Goal: Task Accomplishment & Management: Check status

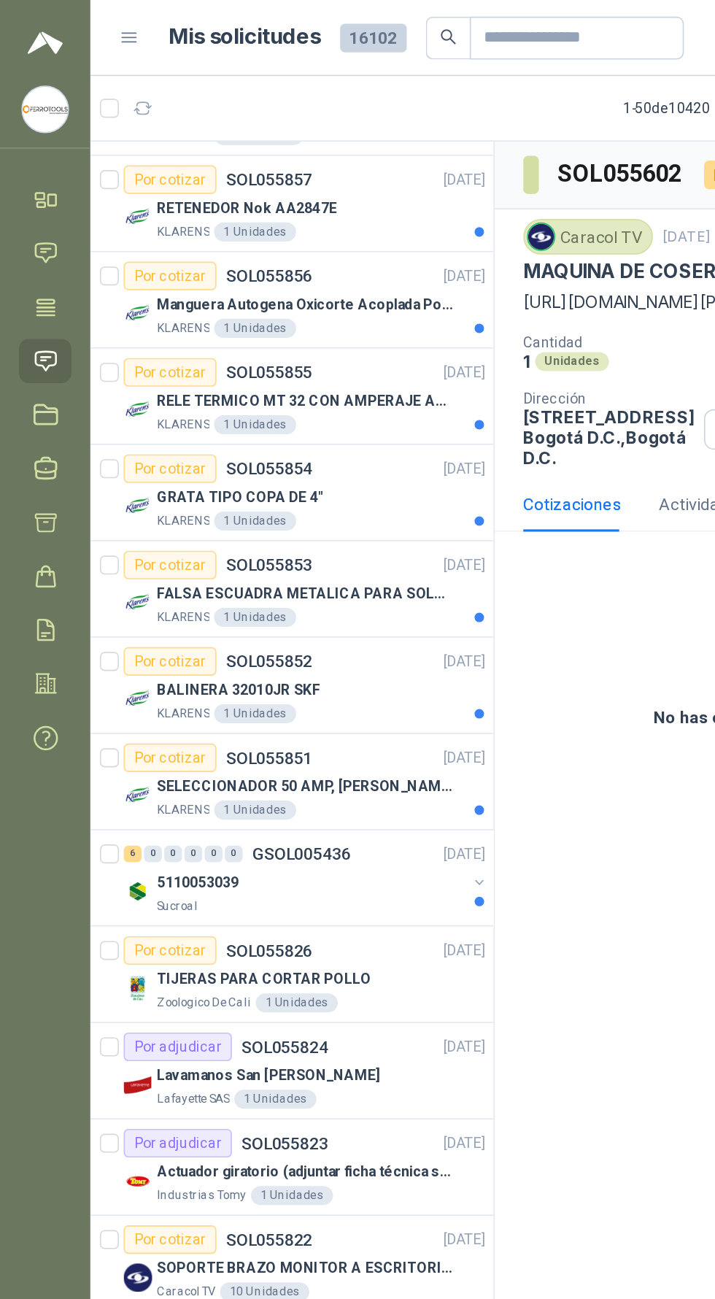
scroll to position [404, 0]
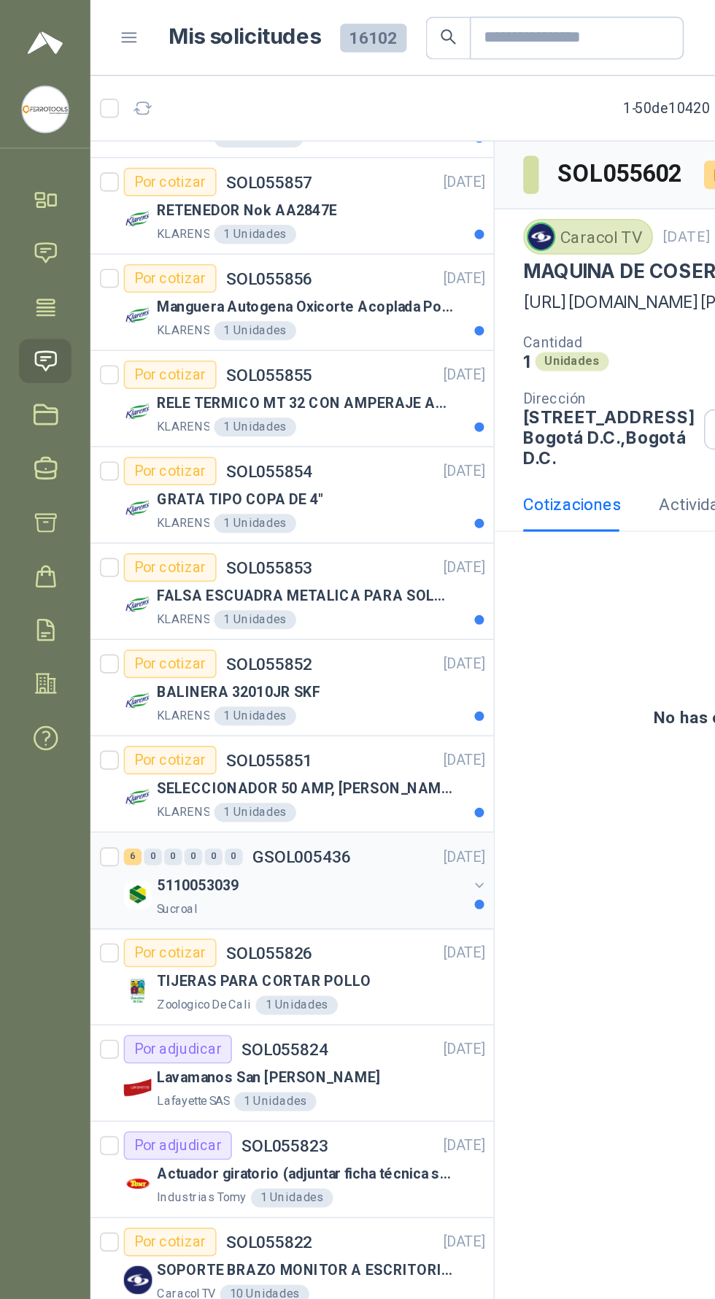
click at [144, 534] on div "5110053039" at bounding box center [190, 543] width 189 height 18
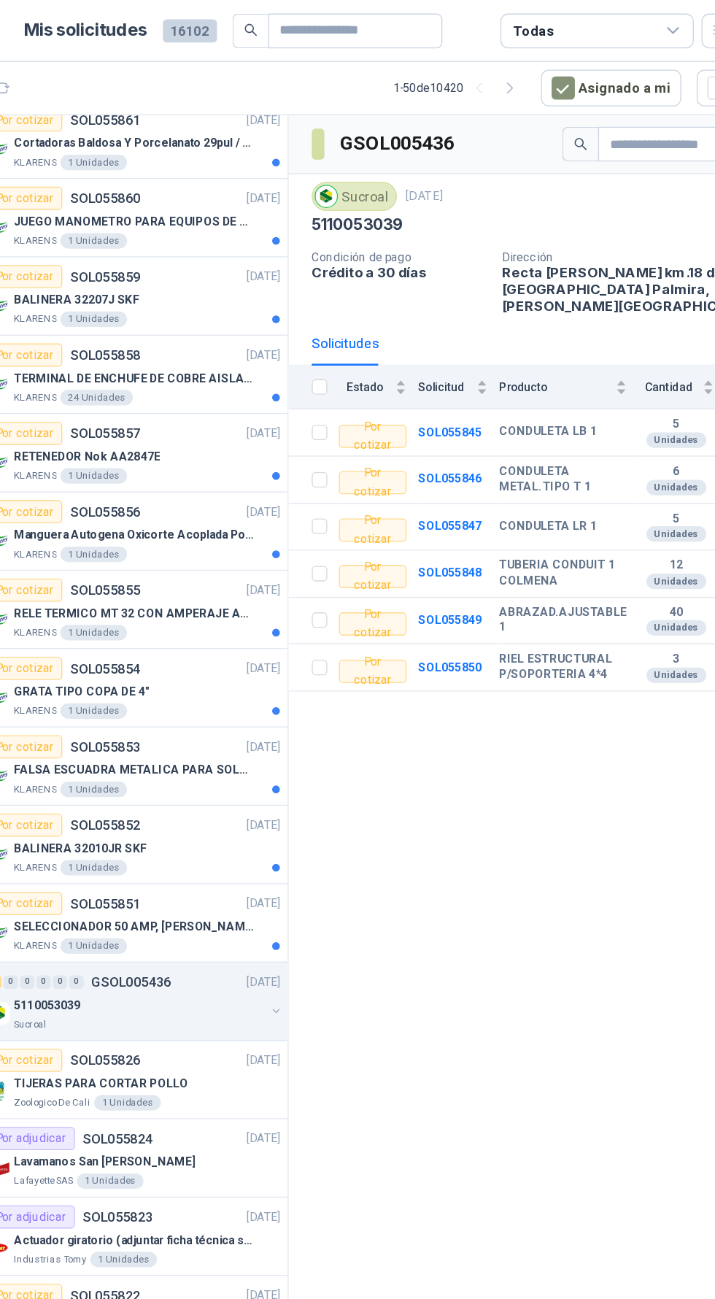
scroll to position [181, 0]
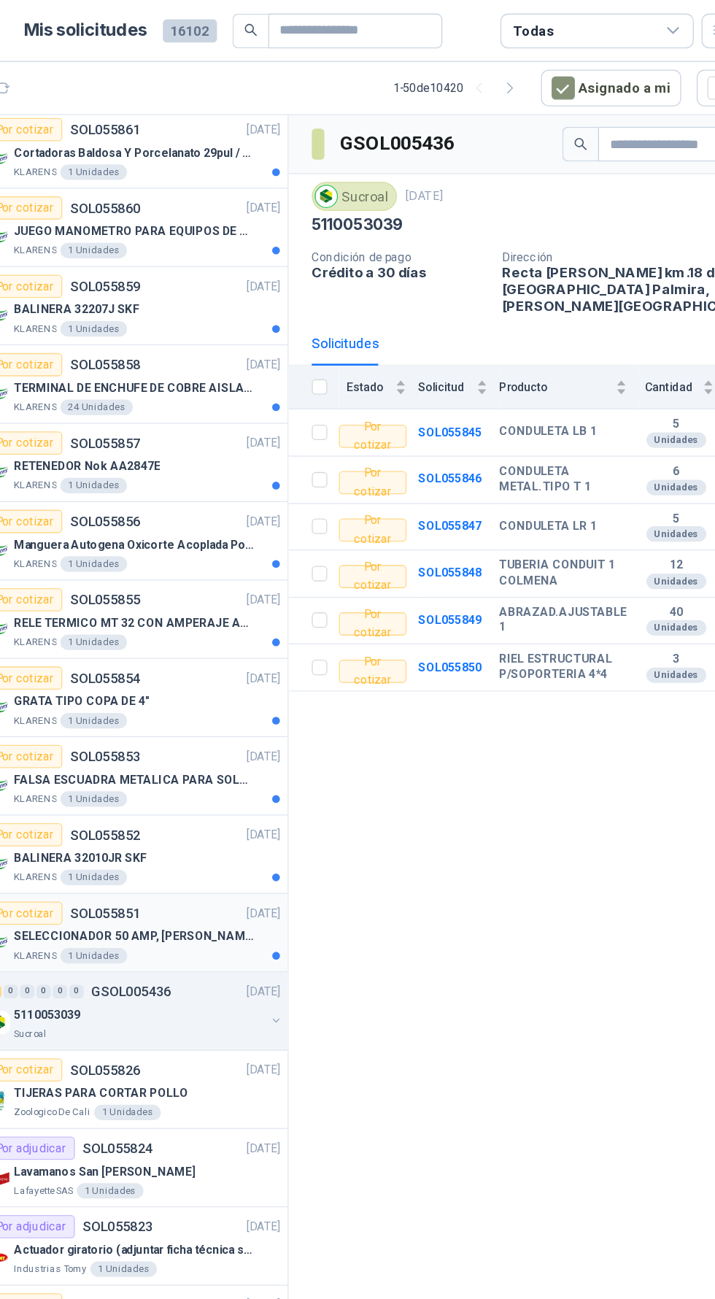
click at [172, 698] on div "SELECCIONADOR 50 AMP, [PERSON_NAME] ELECTRIC, NSC100N" at bounding box center [196, 707] width 201 height 18
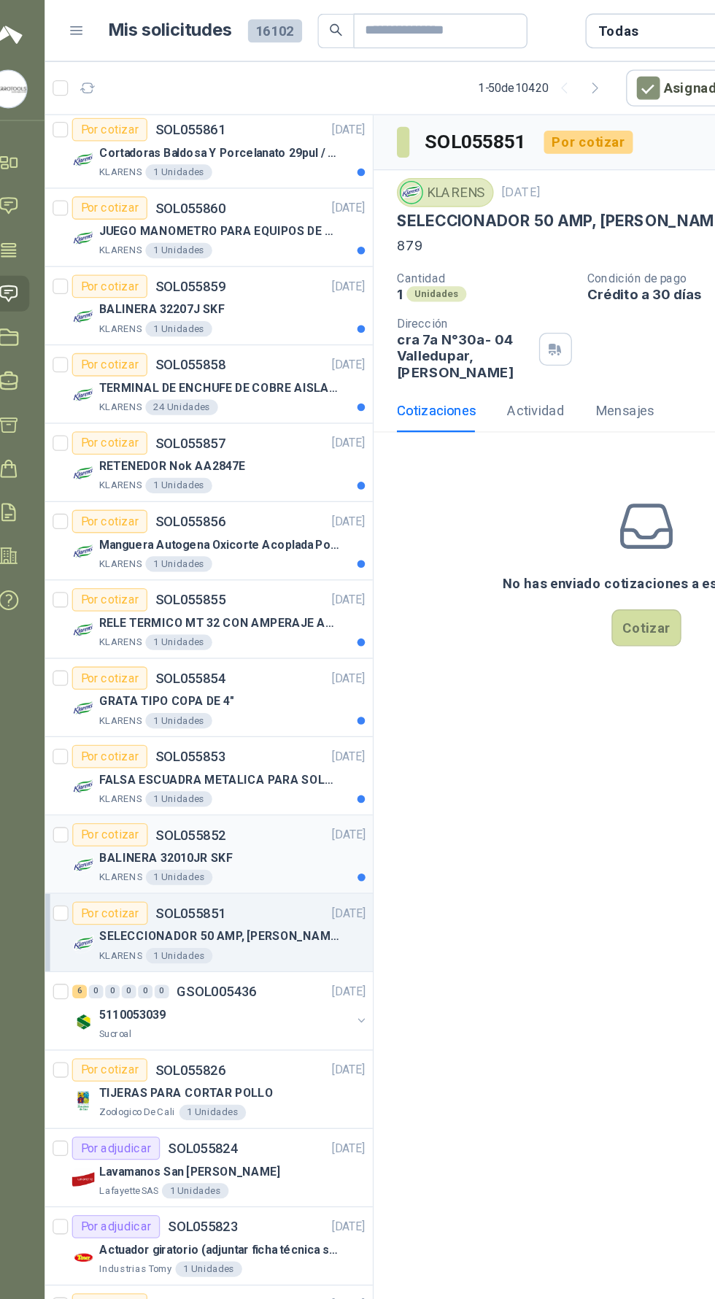
click at [132, 641] on p "BALINERA 32010JR SKF" at bounding box center [146, 648] width 101 height 14
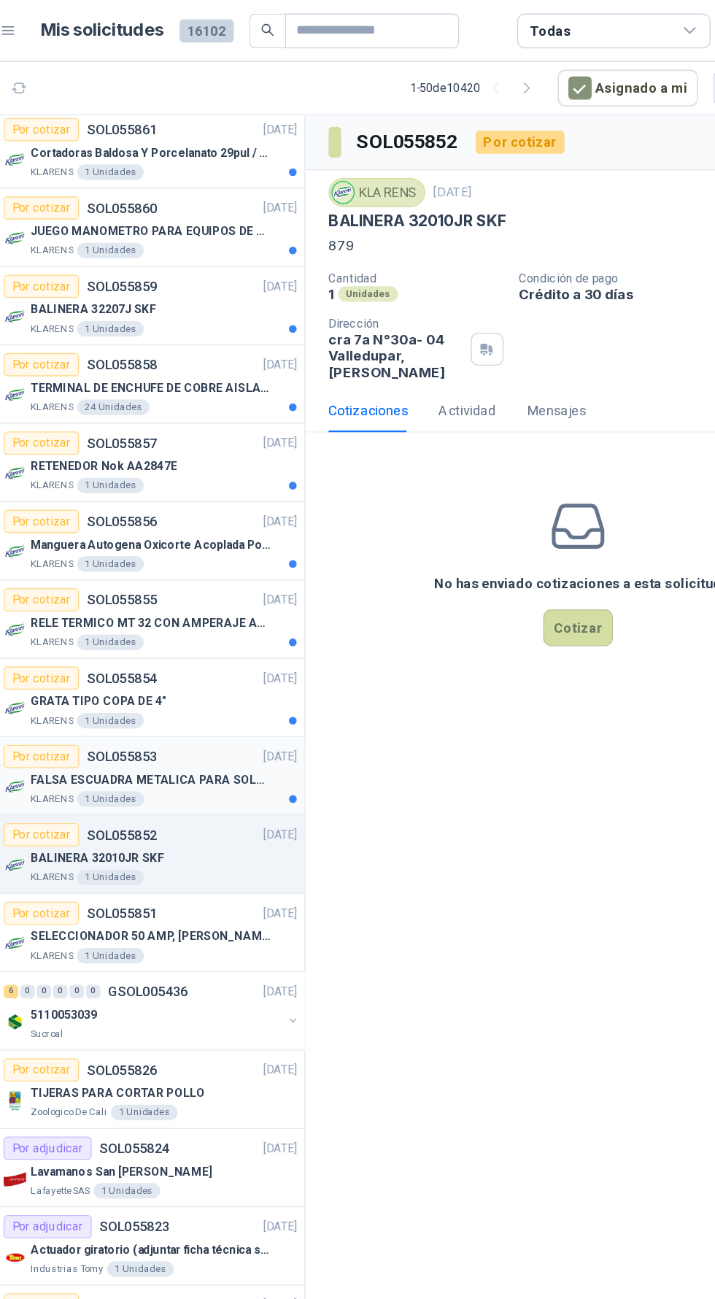
click at [153, 572] on p "SOL055853" at bounding box center [165, 571] width 53 height 10
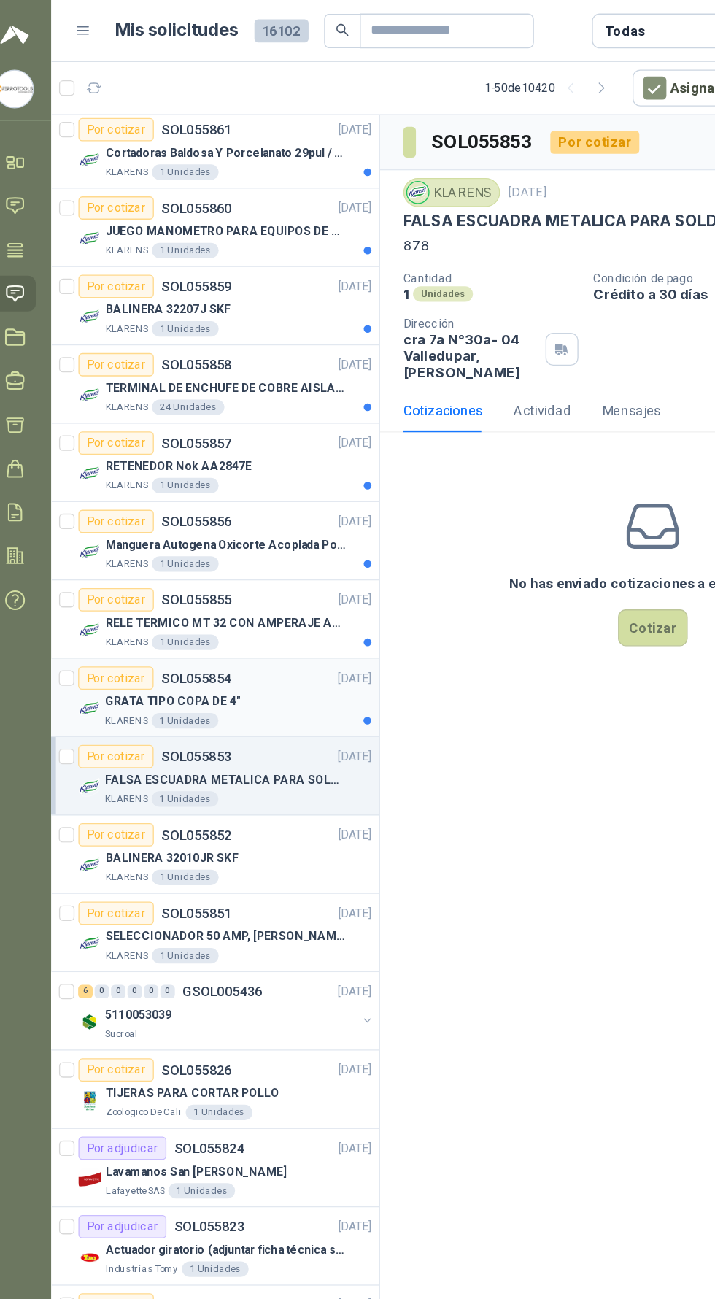
click at [174, 520] on div "GRATA TIPO COPA DE 4"" at bounding box center [196, 529] width 201 height 18
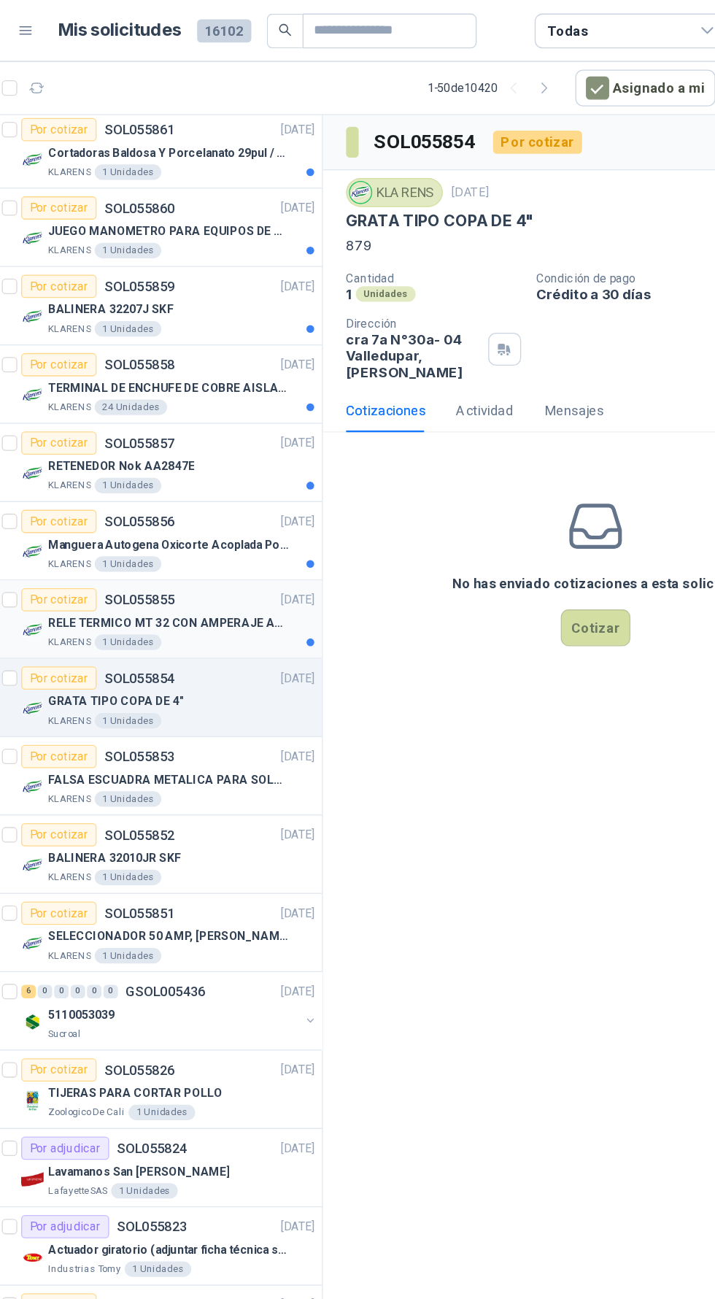
click at [172, 479] on div "1 Unidades" at bounding box center [156, 485] width 50 height 12
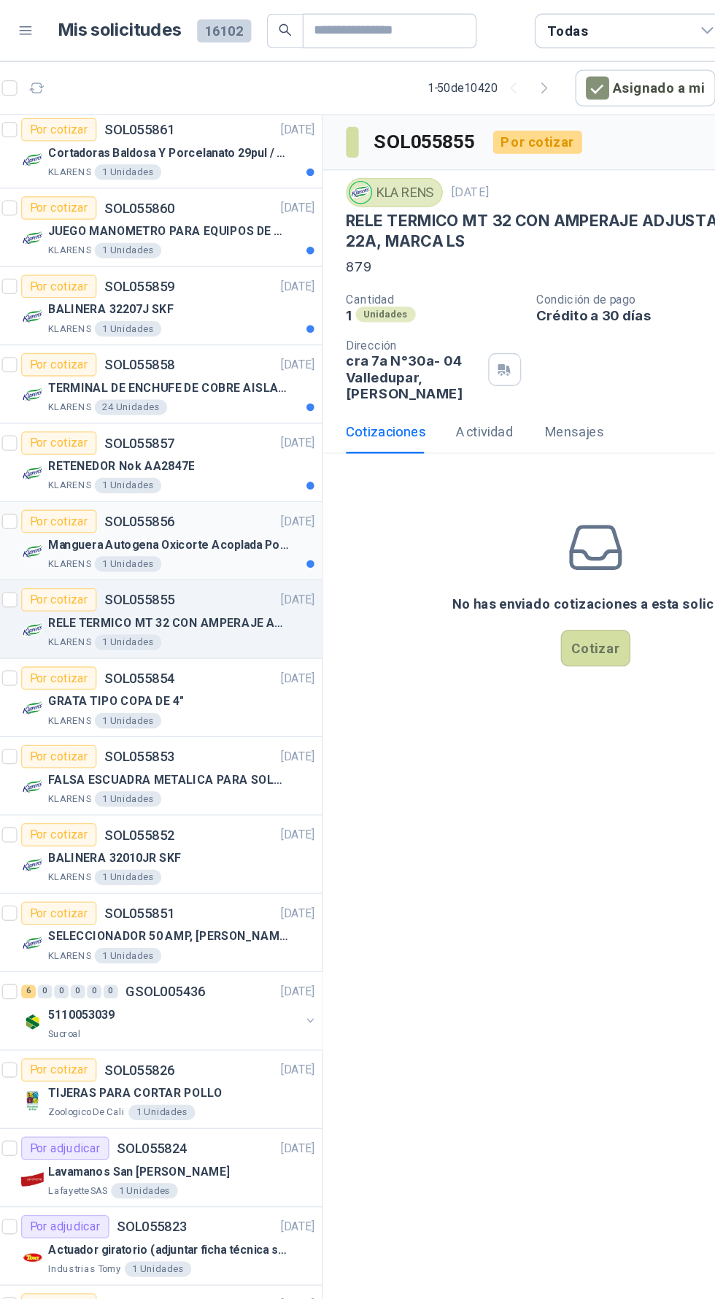
click at [147, 424] on div "1 Unidades" at bounding box center [156, 426] width 50 height 12
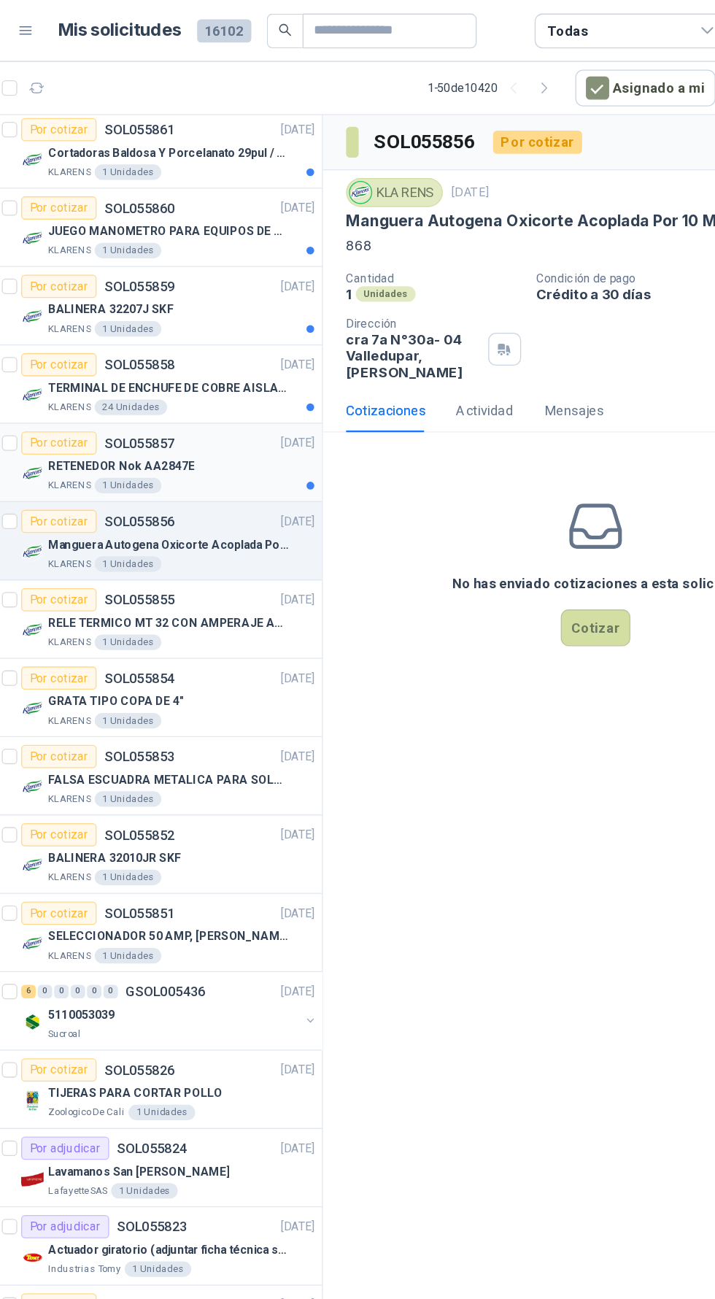
click at [159, 349] on p "RETENEDOR Nok AA2847E" at bounding box center [151, 352] width 110 height 14
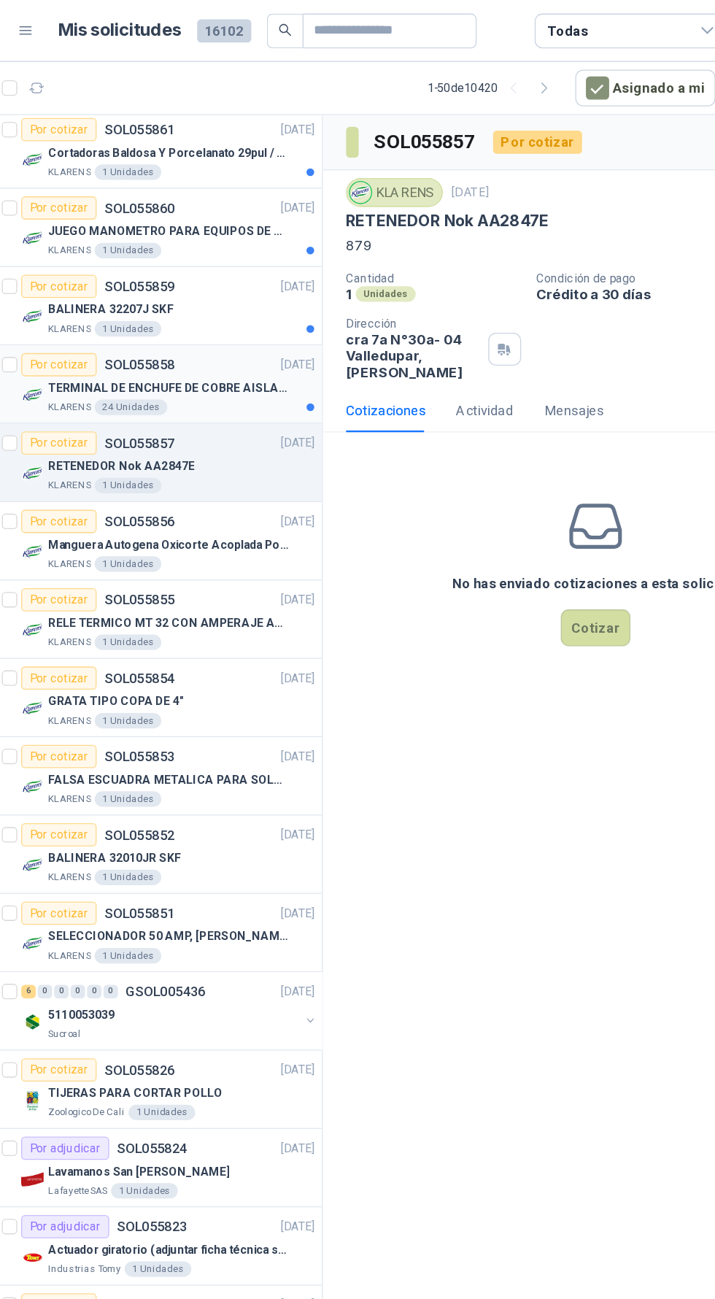
click at [252, 307] on div "KLARENS 24 Unidades" at bounding box center [196, 307] width 201 height 12
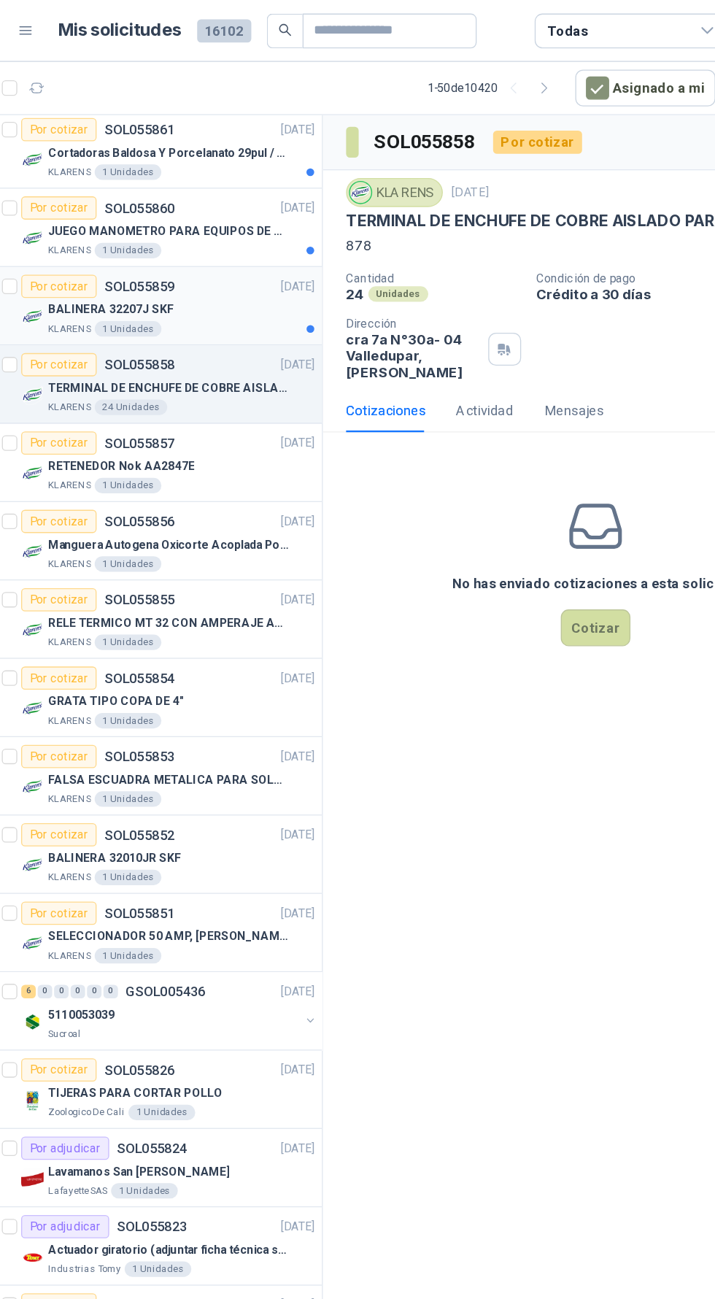
click at [241, 239] on div "BALINERA 32207J SKF" at bounding box center [196, 234] width 201 height 18
click at [235, 297] on p "TERMINAL DE ENCHUFE DE COBRE AISLADO PARA 12AWG" at bounding box center [187, 293] width 182 height 14
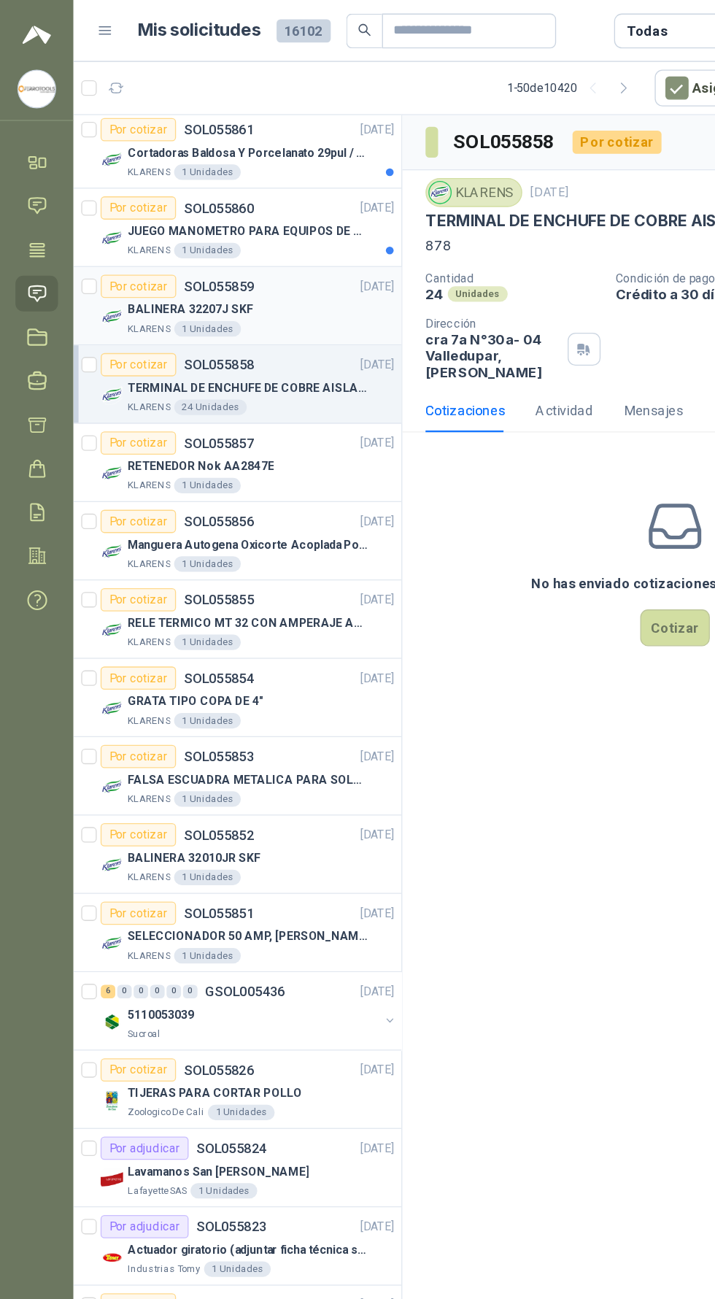
click at [247, 207] on div "Por cotizar SOL055859 [DATE]" at bounding box center [186, 216] width 221 height 18
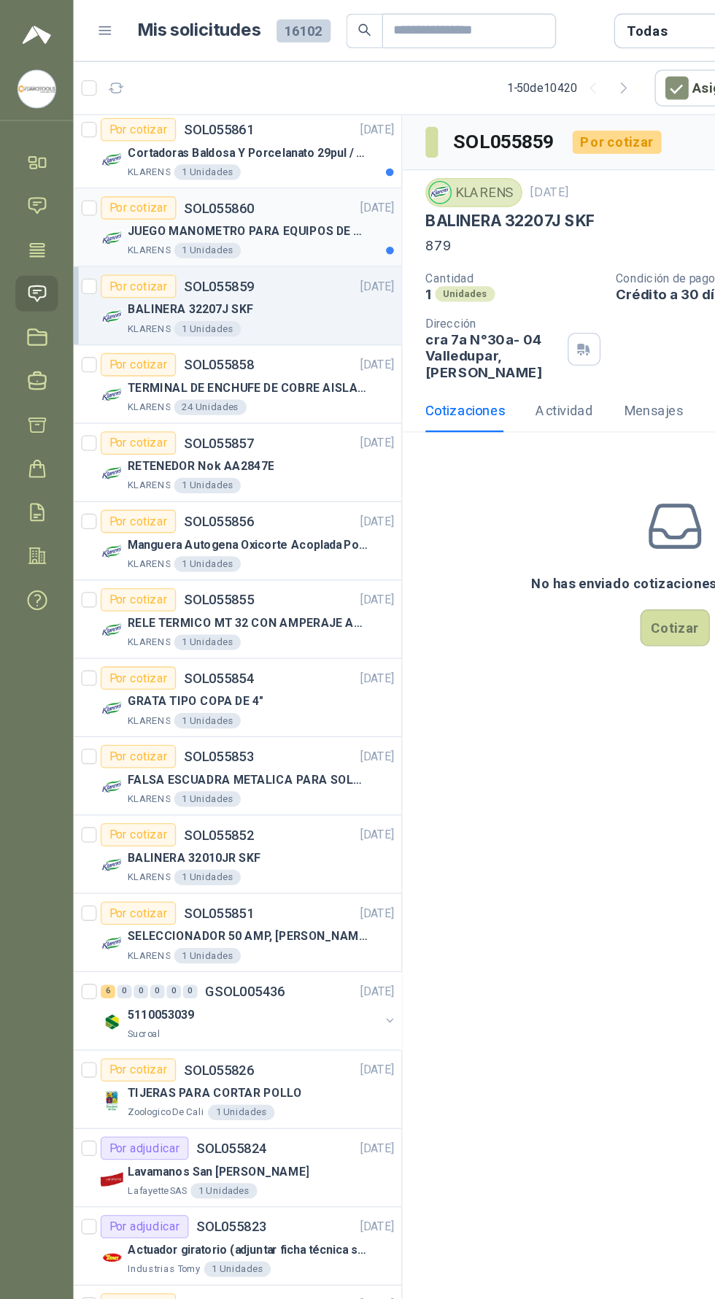
click at [267, 164] on div "Por cotizar SOL055860 [DATE]" at bounding box center [186, 157] width 221 height 18
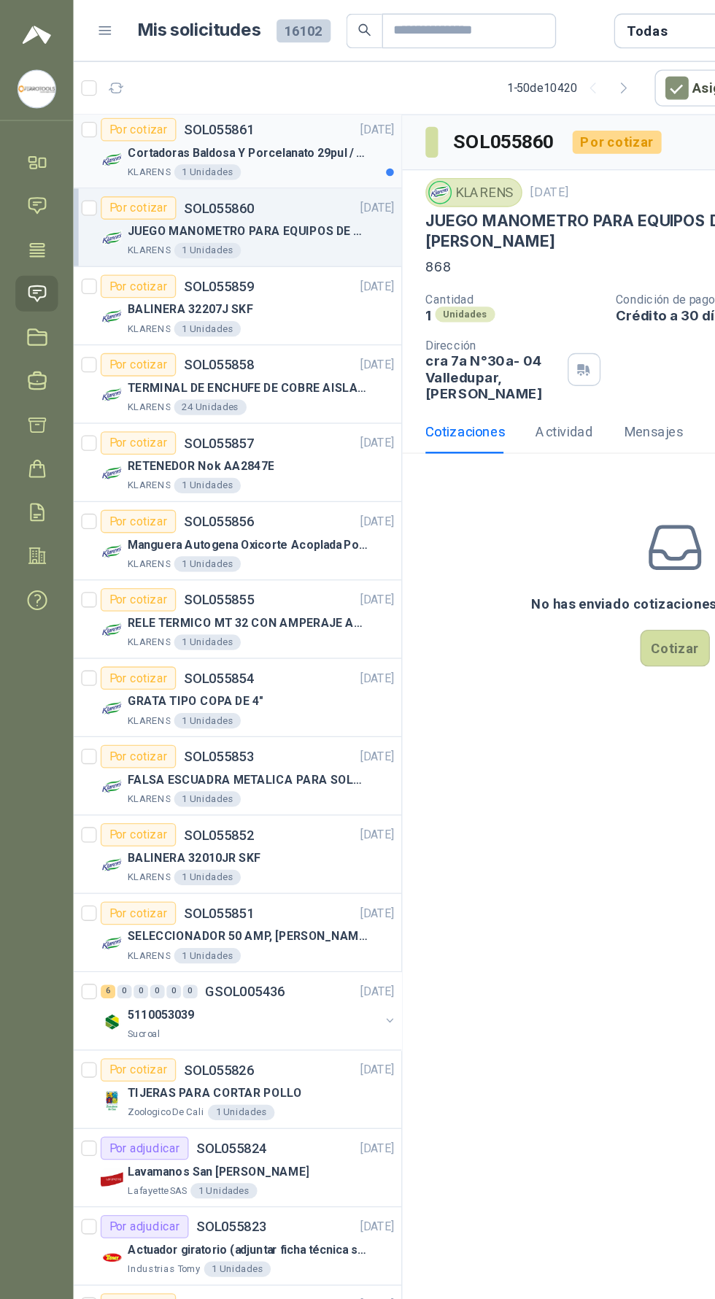
click at [251, 104] on div "Por cotizar SOL055861 [DATE]" at bounding box center [186, 98] width 221 height 18
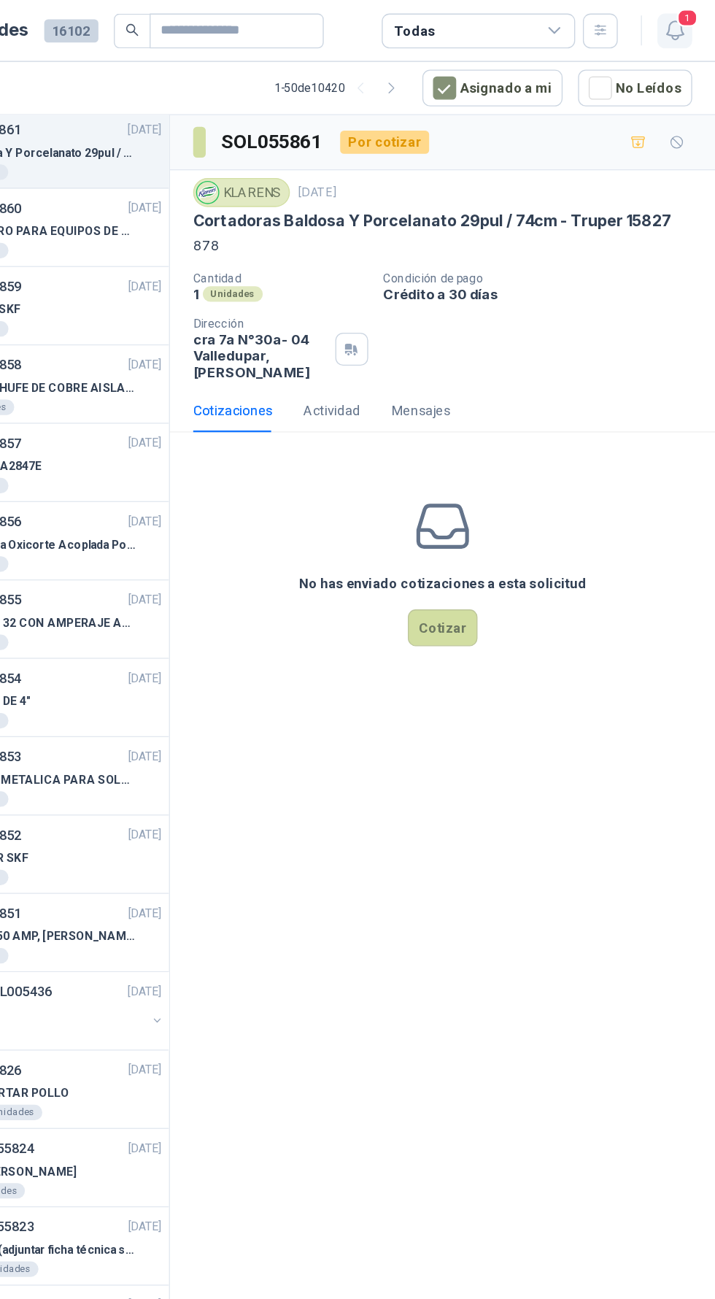
click at [683, 18] on icon "button" at bounding box center [685, 23] width 18 height 18
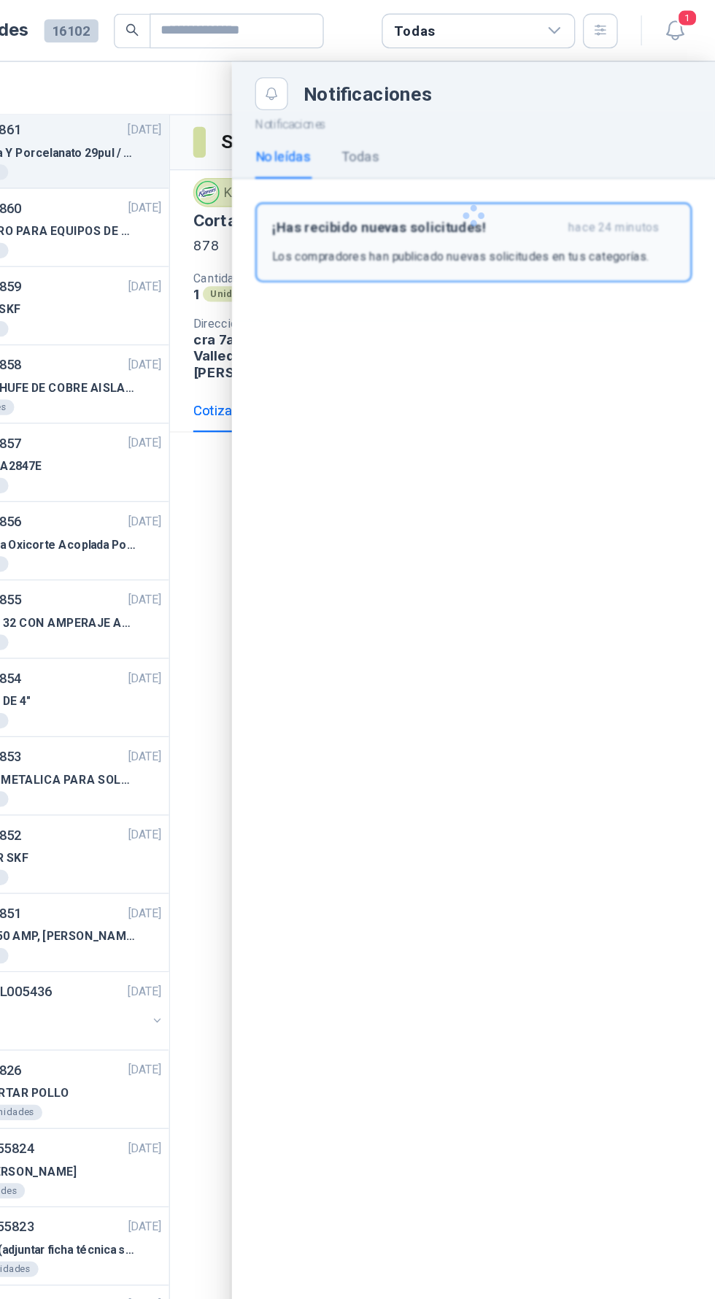
click at [596, 185] on div "¡Has recibido nuevas solicitudes! hace 24 minutos Los compradores han publicado…" at bounding box center [533, 183] width 304 height 34
